Goal: Information Seeking & Learning: Learn about a topic

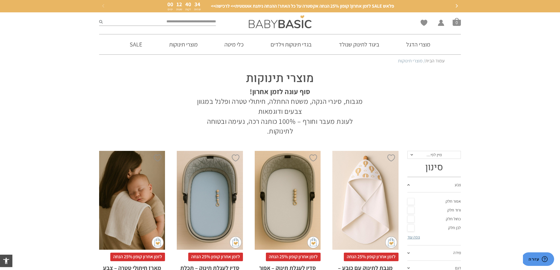
drag, startPoint x: 257, startPoint y: 132, endPoint x: 333, endPoint y: 74, distance: 95.7
click at [333, 74] on div "מוצרי תינוקות סוף עונה לזמן אחרון! מגבות, סינרי הנקה, משטח החתלה, חיתולי טטרה ו…" at bounding box center [279, 101] width 179 height 69
copy div "מוצרי תינוקות סוף עונה לזמן אחרון! מגבות, סינרי הנקה, משטח החתלה, חיתולי טטרה ו…"
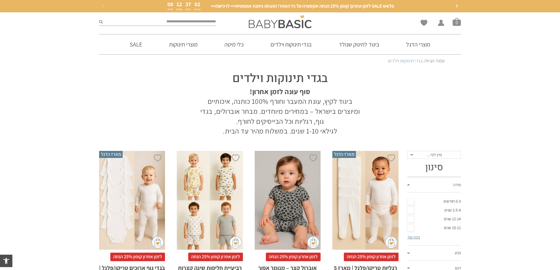
drag, startPoint x: 221, startPoint y: 131, endPoint x: 331, endPoint y: 77, distance: 122.6
click at [331, 77] on div "בגדי תינוקות וילדים סוף עונה לזמן אחרון! ביגוד לקיץ, עונת המעבר וחורף 100% כותנ…" at bounding box center [279, 101] width 179 height 69
copy div "בגדי תינוקות וילדים סוף עונה לזמן אחרון! ביגוד לקיץ, עונת המעבר וחורף 100% כותנ…"
click at [302, 109] on p "סוף עונה לזמן אחרון! ביגוד לקיץ, עונת המעבר וחורף 100% כותנה, איכותיים ומיוצרים…" at bounding box center [280, 111] width 168 height 49
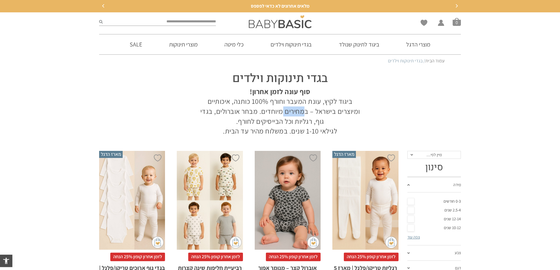
click at [302, 109] on p "סוף עונה לזמן אחרון! ביגוד לקיץ, עונת המעבר וחורף 100% כותנה, איכותיים ומיוצרים…" at bounding box center [280, 111] width 168 height 49
click at [280, 133] on p "סוף עונה לזמן אחרון! ביגוד לקיץ, עונת המעבר וחורף 100% כותנה, איכותיים ומיוצרים…" at bounding box center [280, 111] width 168 height 49
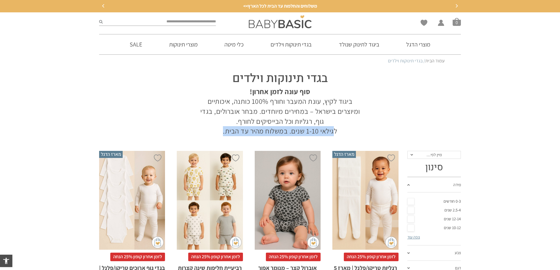
click at [280, 133] on p "סוף עונה לזמן אחרון! ביגוד לקיץ, עונת המעבר וחורף 100% כותנה, איכותיים ומיוצרים…" at bounding box center [280, 111] width 168 height 49
click at [233, 131] on p "סוף עונה לזמן אחרון! ביגוד לקיץ, עונת המעבר וחורף 100% כותנה, איכותיים ומיוצרים…" at bounding box center [280, 111] width 168 height 49
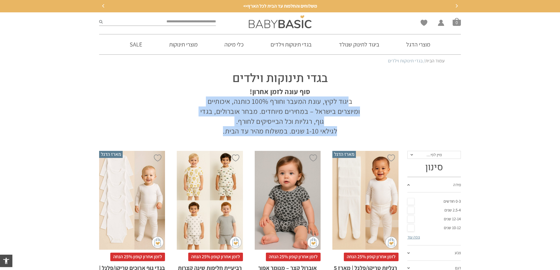
drag, startPoint x: 206, startPoint y: 130, endPoint x: 252, endPoint y: 105, distance: 52.4
click at [252, 105] on p "סוף עונה לזמן אחרון! ביגוד לקיץ, עונת המעבר וחורף 100% כותנה, איכותיים ומיוצרים…" at bounding box center [280, 111] width 168 height 49
click at [230, 121] on p "סוף עונה לזמן אחרון! ביגוד לקיץ, עונת המעבר וחורף 100% כותנה, איכותיים ומיוצרים…" at bounding box center [280, 111] width 168 height 49
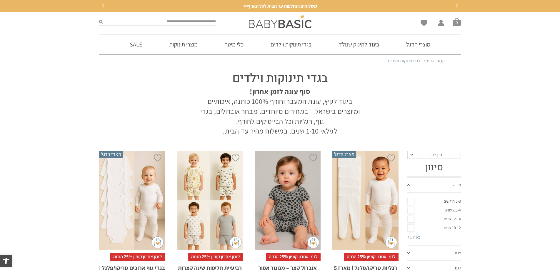
drag, startPoint x: 208, startPoint y: 131, endPoint x: 331, endPoint y: 64, distance: 140.9
copy body "/ בגדי תינוקות וילדים בגדי תינוקות וילדים סוף עונה לזמן אחרון! ביגוד לקיץ, עונת…"
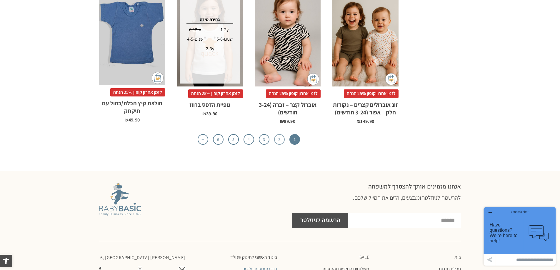
scroll to position [1865, 0]
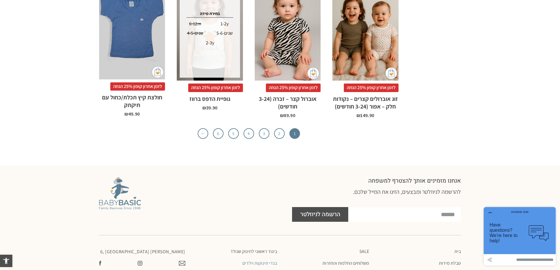
click at [257, 128] on ul "1 2 3 4 5 6 ←" at bounding box center [248, 133] width 299 height 11
click at [249, 128] on link "4" at bounding box center [248, 133] width 11 height 11
click at [247, 128] on link "4" at bounding box center [248, 133] width 11 height 11
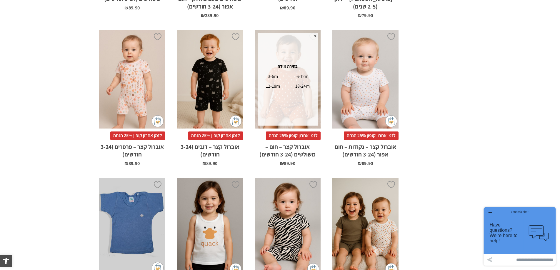
scroll to position [1664, 0]
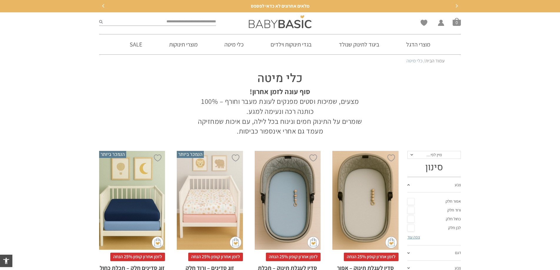
click at [244, 66] on section "עמוד הבית / כלי מיטה" at bounding box center [280, 61] width 560 height 12
drag, startPoint x: 255, startPoint y: 76, endPoint x: 323, endPoint y: 136, distance: 91.4
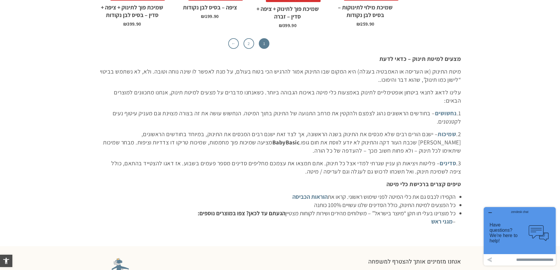
scroll to position [2001, 0]
click at [163, 208] on li "כל מוצרינו בעלי תו תקן “מיוצר בישראל” – משלוחים מהירים ושירות לקוחות מצטיין הגע…" at bounding box center [277, 216] width 356 height 16
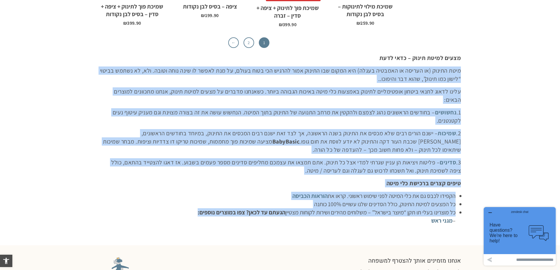
drag, startPoint x: 165, startPoint y: 197, endPoint x: 463, endPoint y: 54, distance: 331.2
click at [463, 54] on div "מצעים למיטת תינוק – כדאי לדעת מיטת התינוק (או העריסה או האמבטיה בעגלה) היא המקו…" at bounding box center [280, 139] width 368 height 177
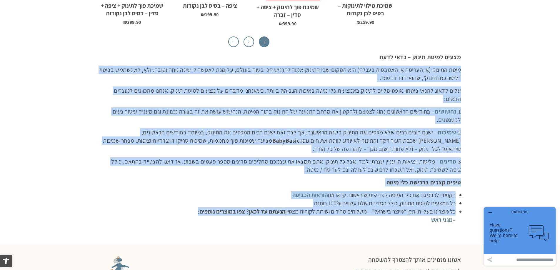
copy div "מיטת התינוק (או העריסה או האמבטיה בעגלה) היא המקום שבו התינוק אמור להרגיש הכי ב…"
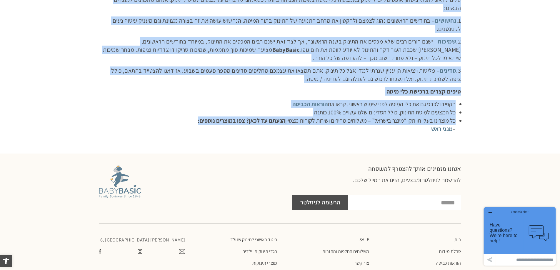
scroll to position [2097, 0]
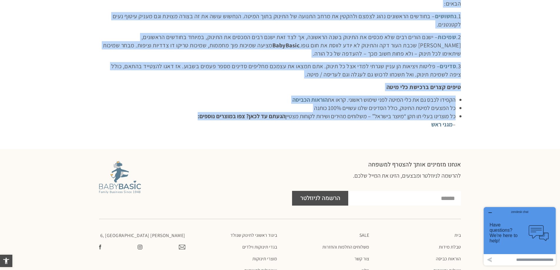
click at [132, 83] on p "טיפים קצרים ברכישת כלי מיטה" at bounding box center [280, 87] width 362 height 8
